Goal: Task Accomplishment & Management: Manage account settings

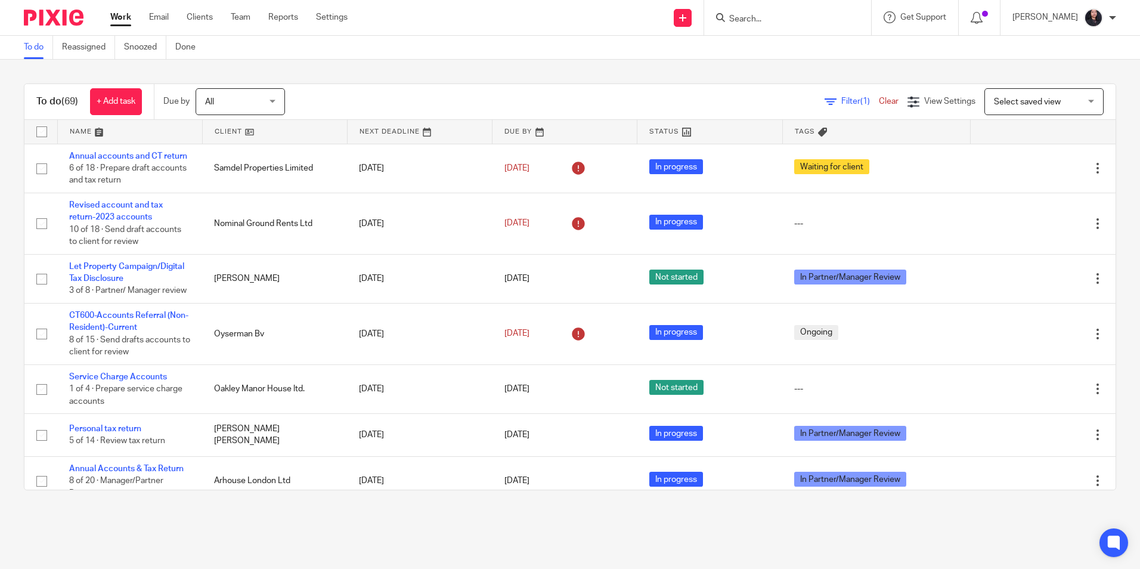
scroll to position [358, 0]
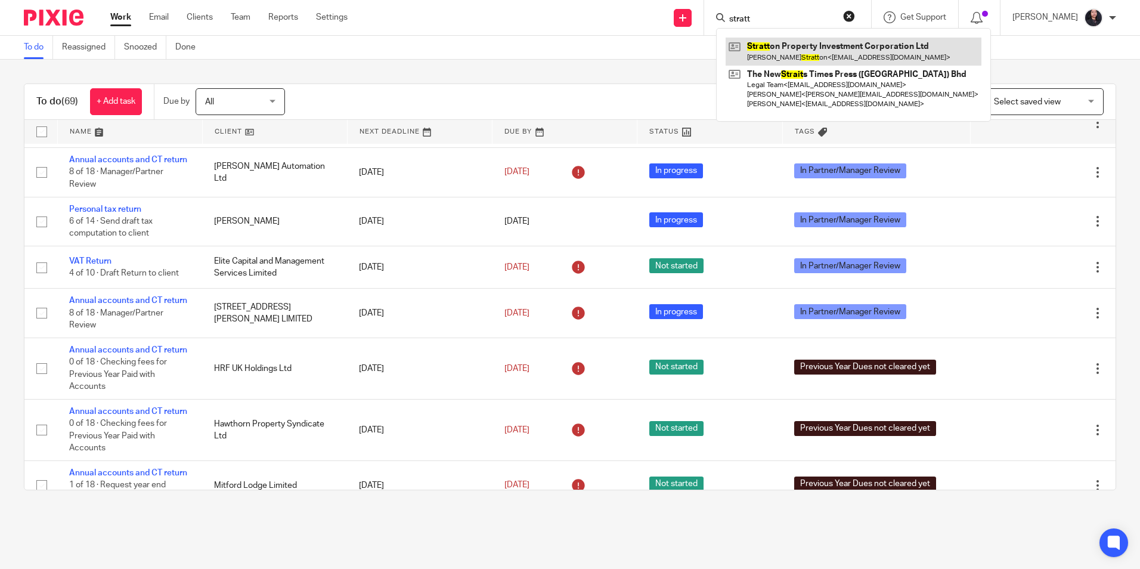
type input "stratt"
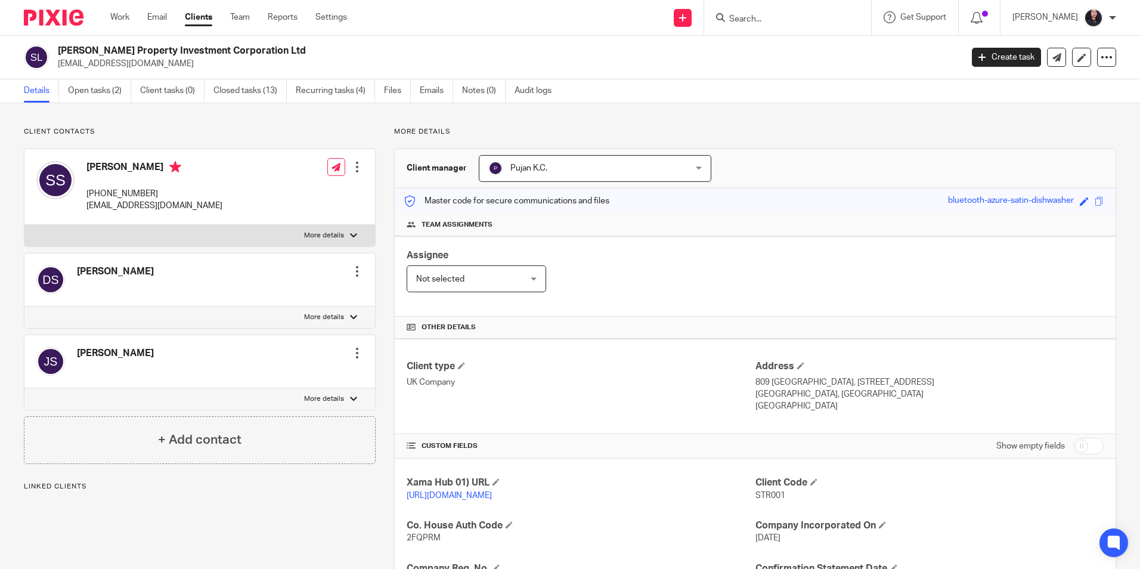
scroll to position [238, 0]
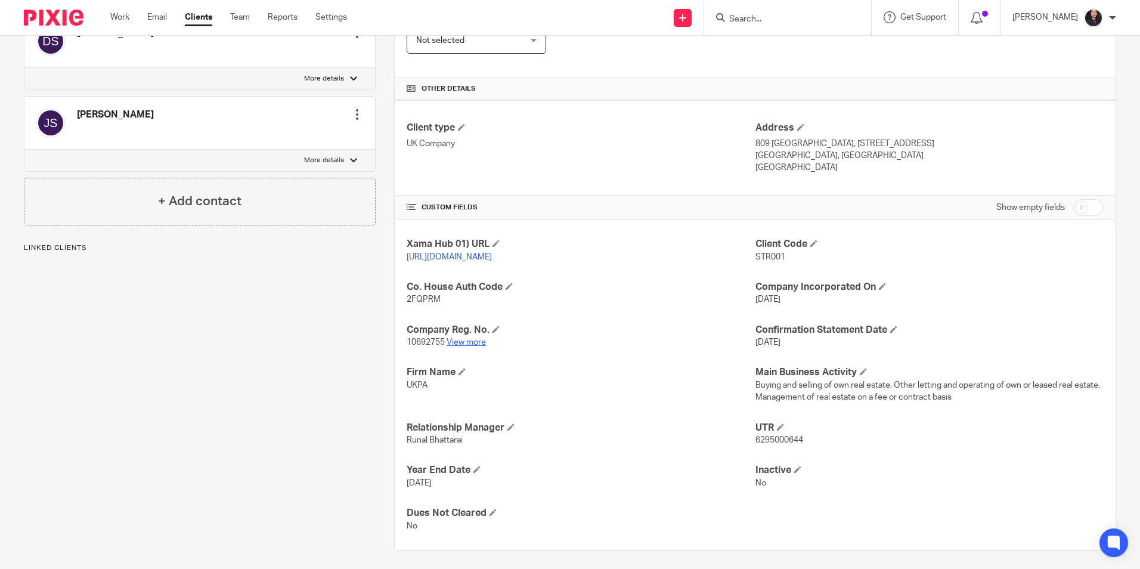
click at [461, 346] on link "View more" at bounding box center [465, 342] width 39 height 8
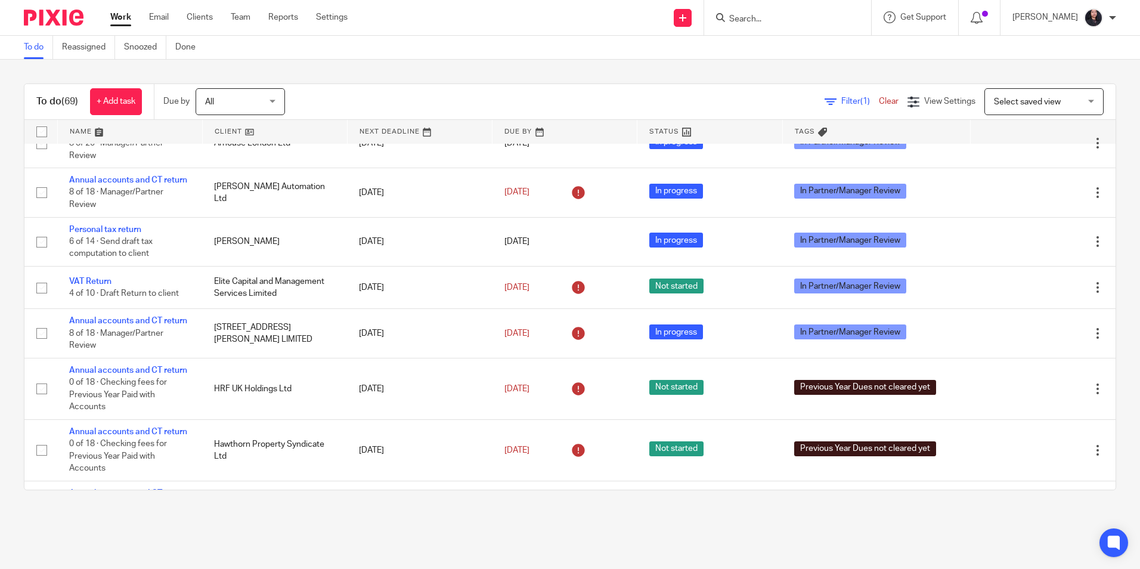
scroll to position [326, 0]
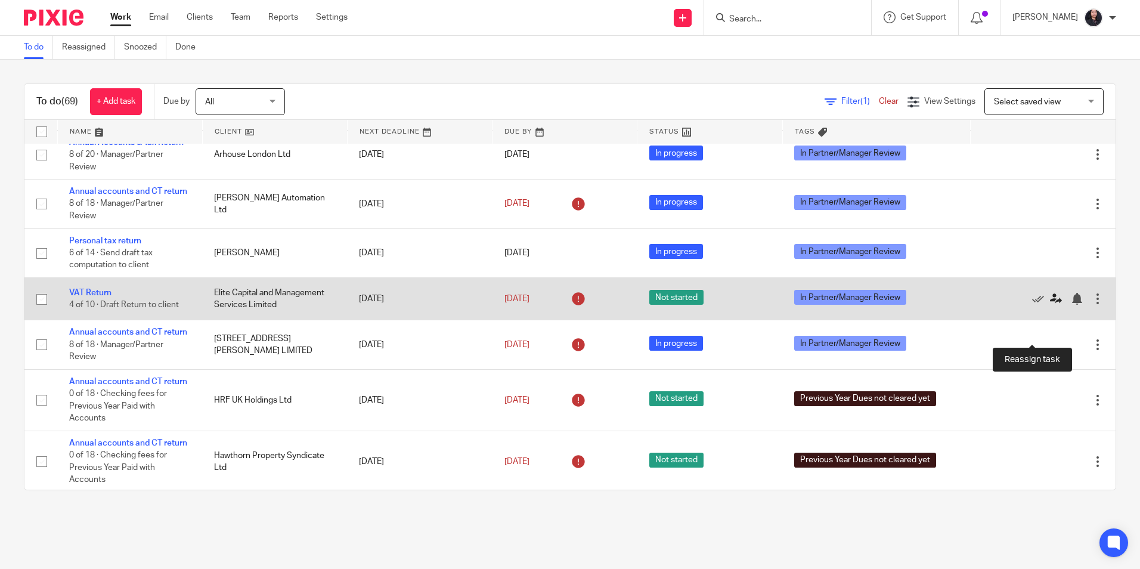
click at [1050, 305] on icon at bounding box center [1056, 299] width 12 height 12
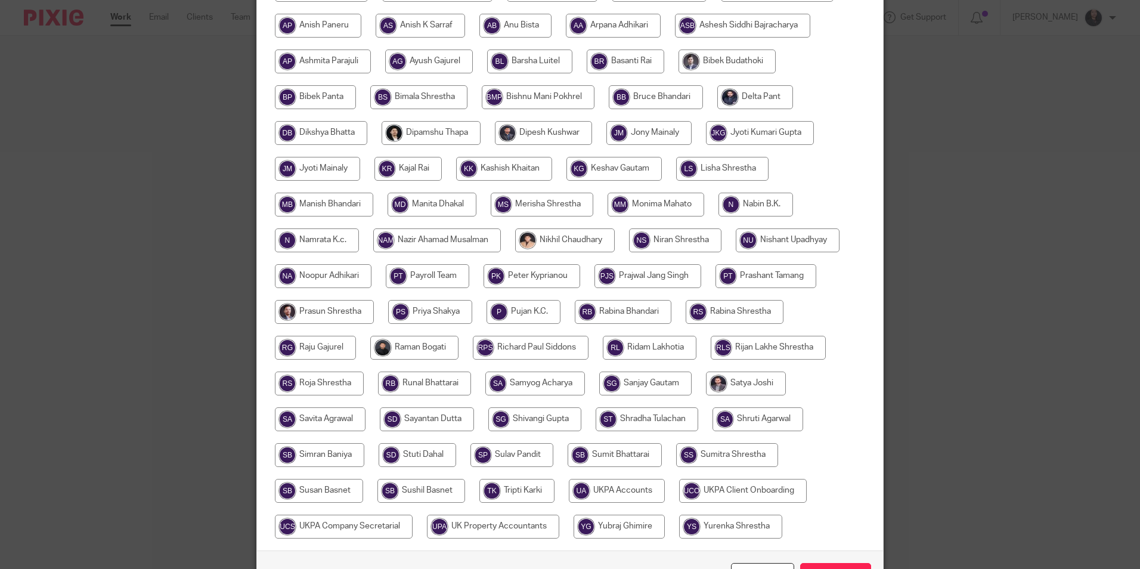
click at [296, 209] on input "radio" at bounding box center [324, 205] width 98 height 24
radio input "true"
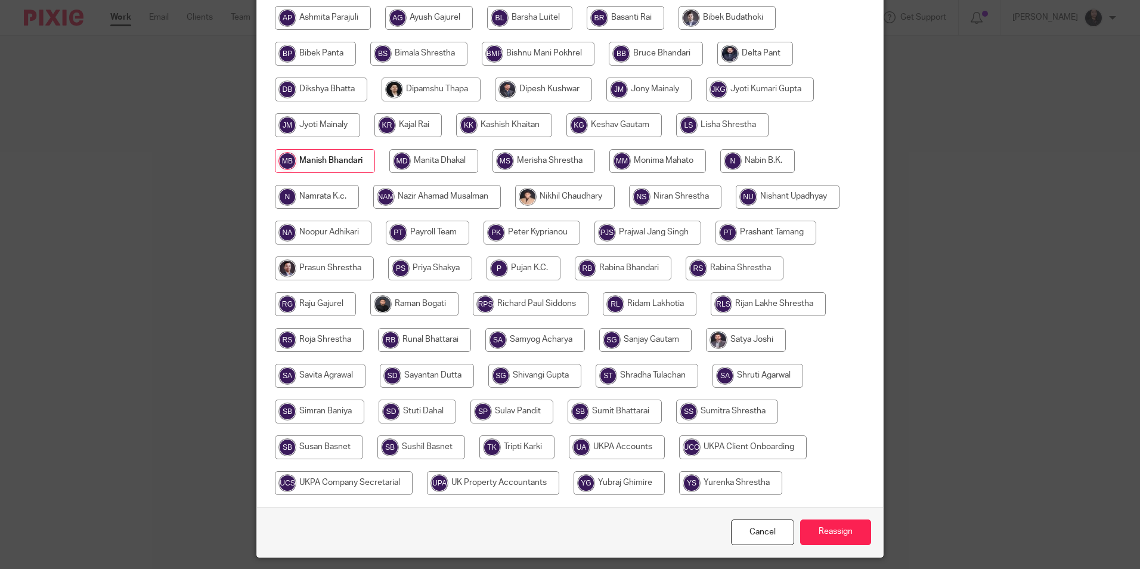
scroll to position [318, 0]
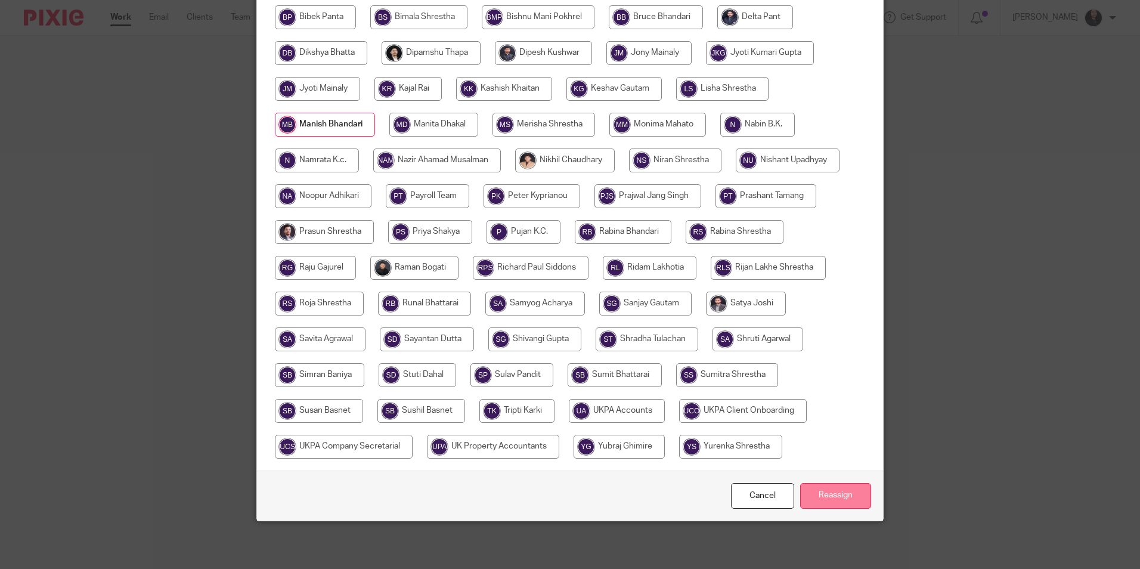
click at [830, 501] on input "Reassign" at bounding box center [835, 496] width 71 height 26
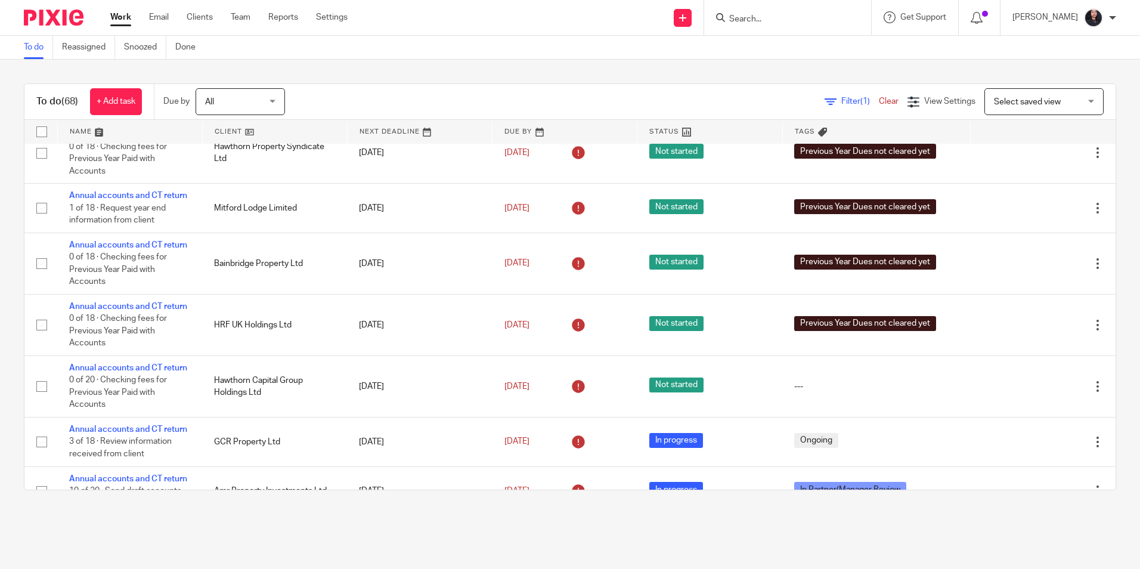
scroll to position [715, 0]
